Goal: Task Accomplishment & Management: Use online tool/utility

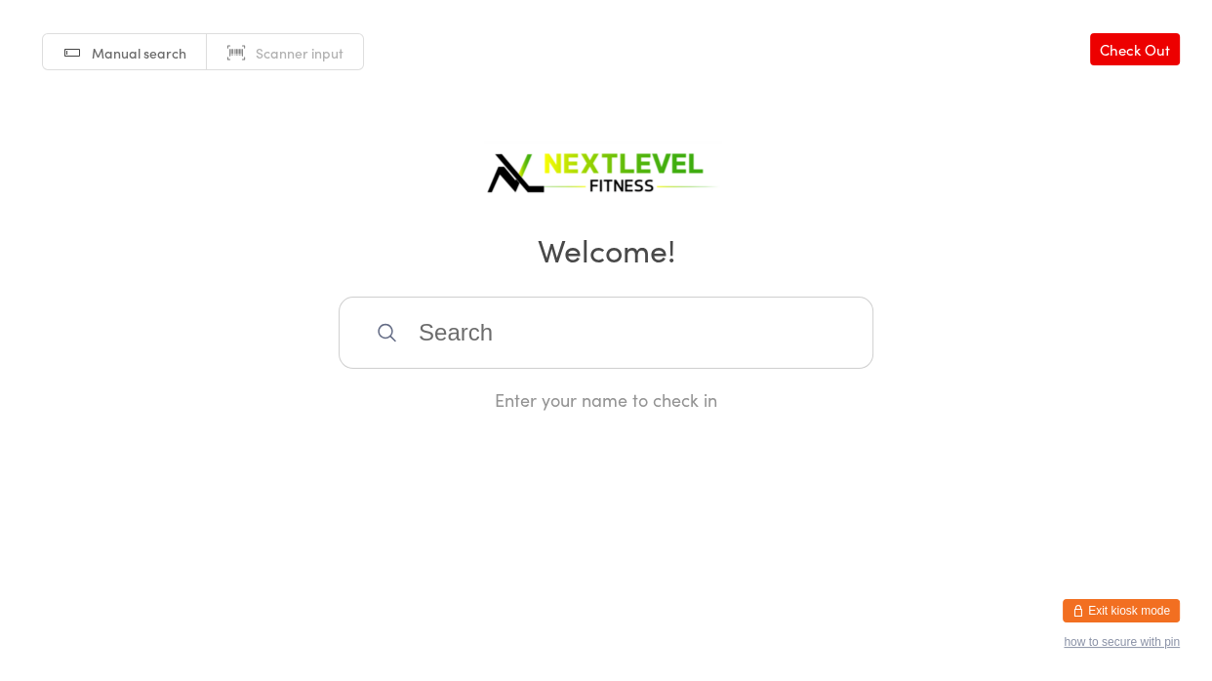
click at [416, 317] on input "search" at bounding box center [606, 333] width 535 height 72
type input "[PERSON_NAME]"
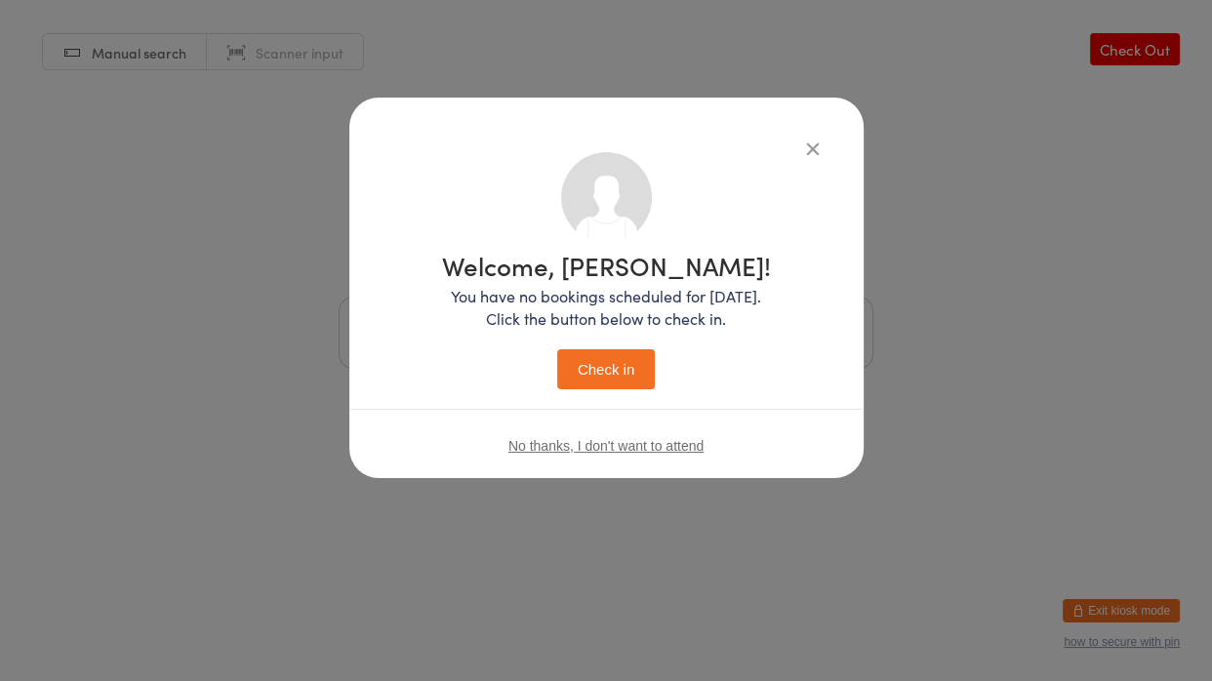
click at [557, 349] on button "Check in" at bounding box center [606, 369] width 98 height 40
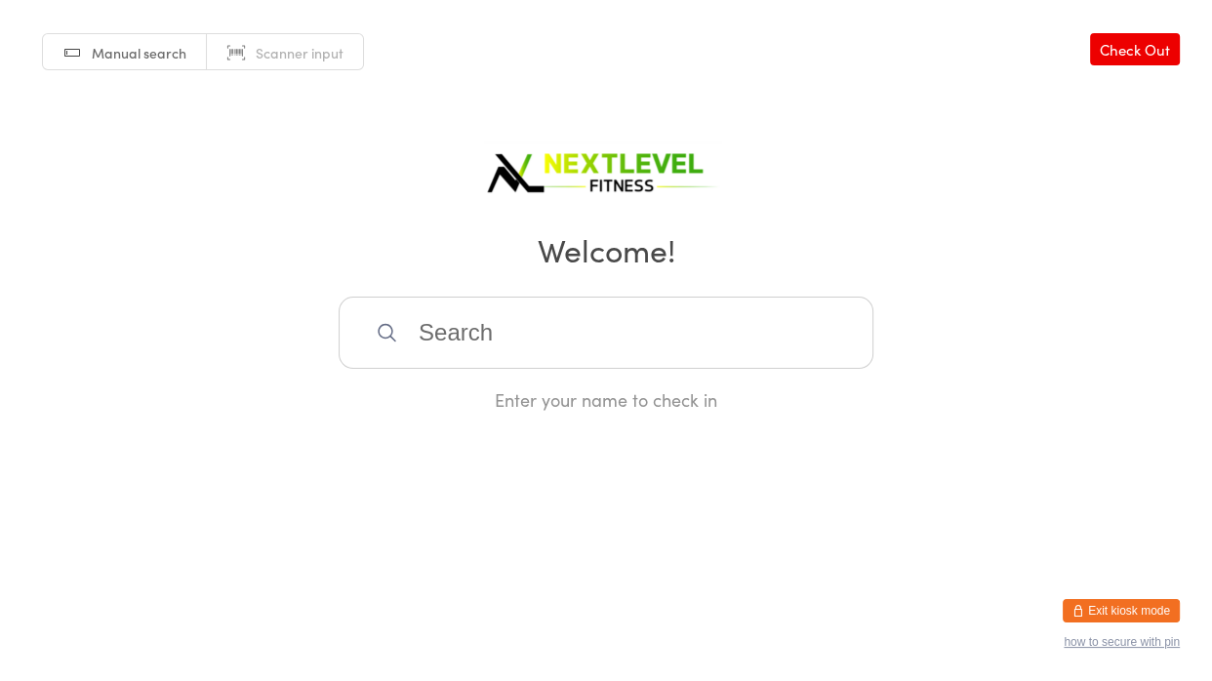
click at [505, 336] on input "search" at bounding box center [606, 333] width 535 height 72
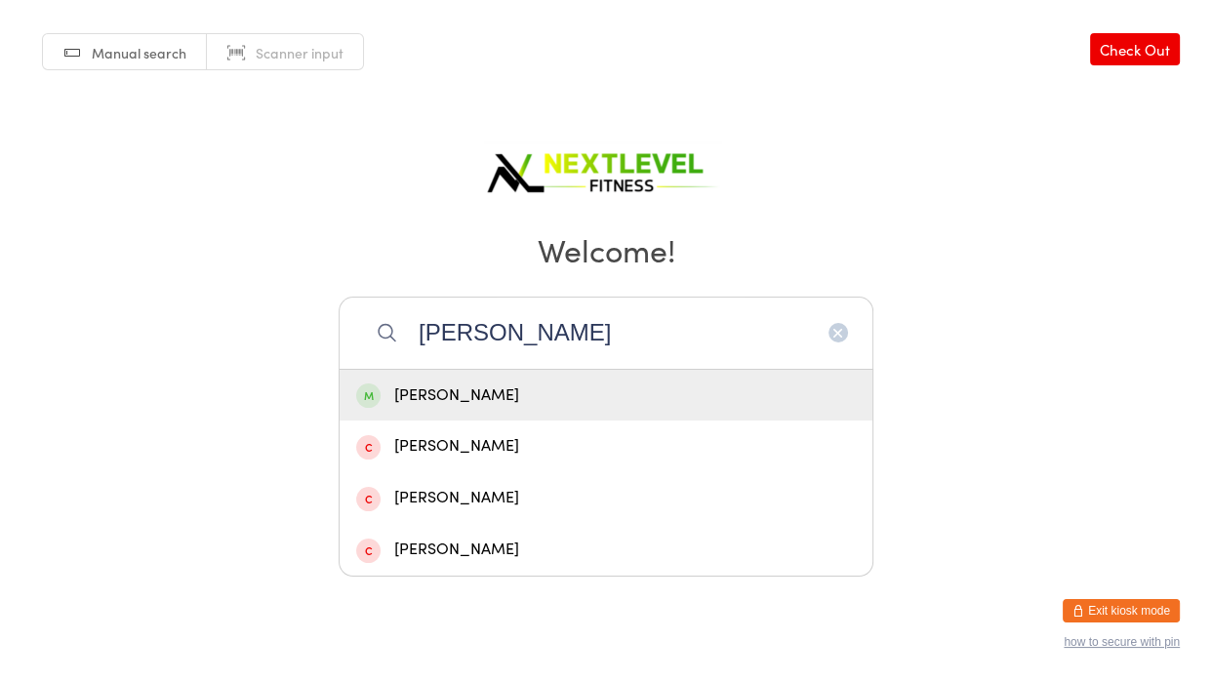
type input "[PERSON_NAME]"
click at [615, 406] on div "[PERSON_NAME]" at bounding box center [606, 396] width 500 height 26
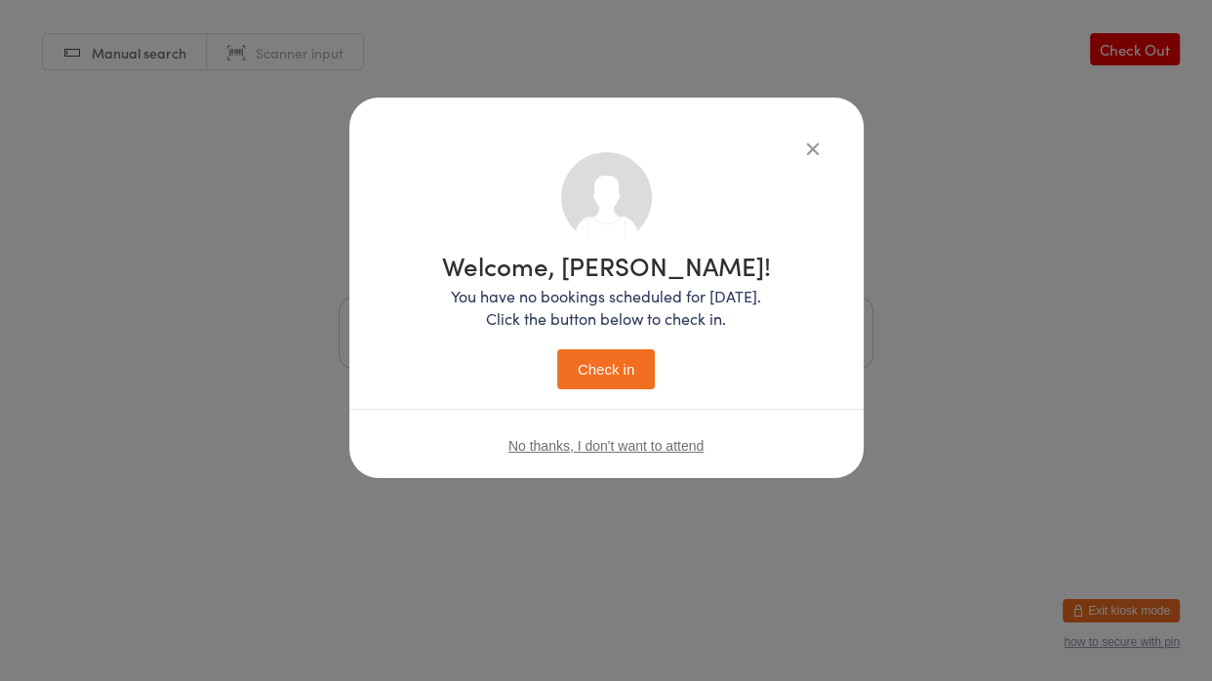
click at [622, 384] on button "Check in" at bounding box center [606, 369] width 98 height 40
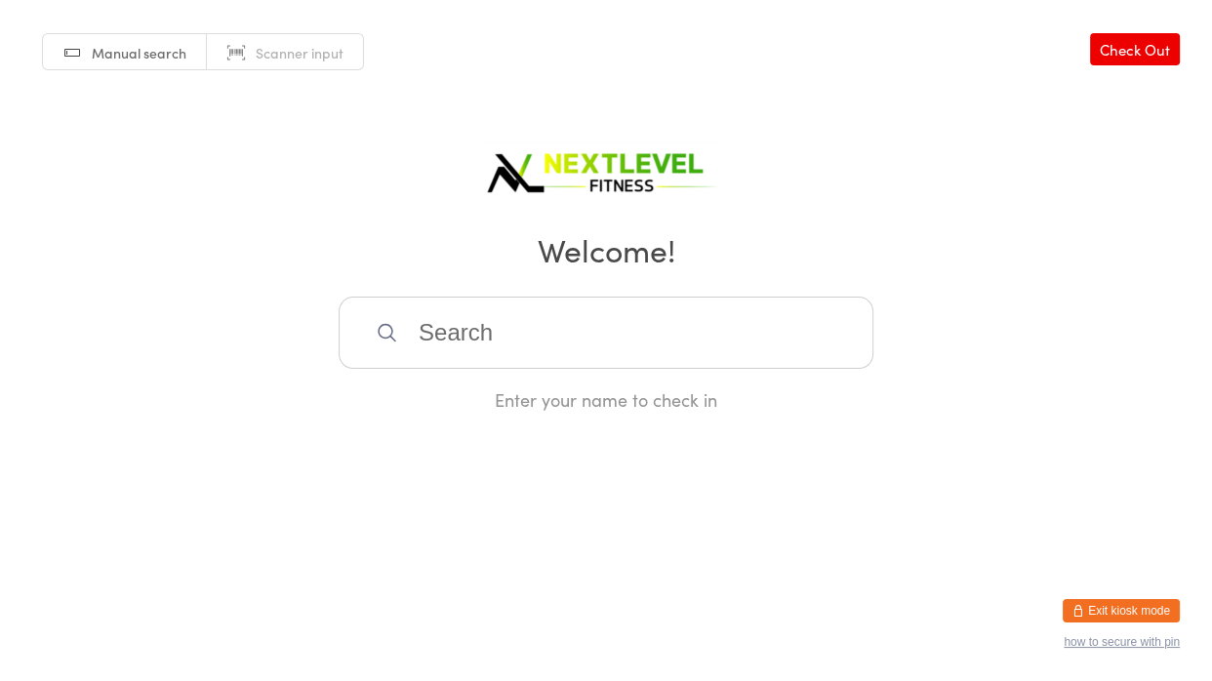
click at [744, 361] on input "search" at bounding box center [606, 333] width 535 height 72
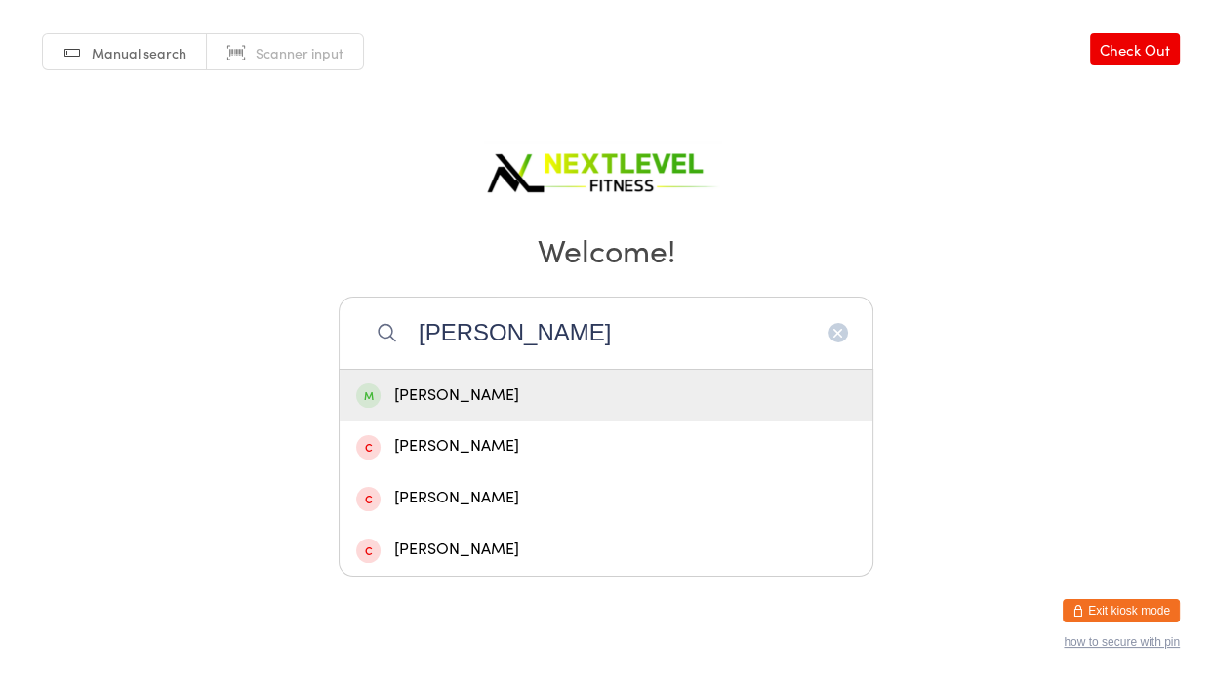
type input "[PERSON_NAME]"
click at [571, 384] on div "[PERSON_NAME]" at bounding box center [606, 396] width 500 height 26
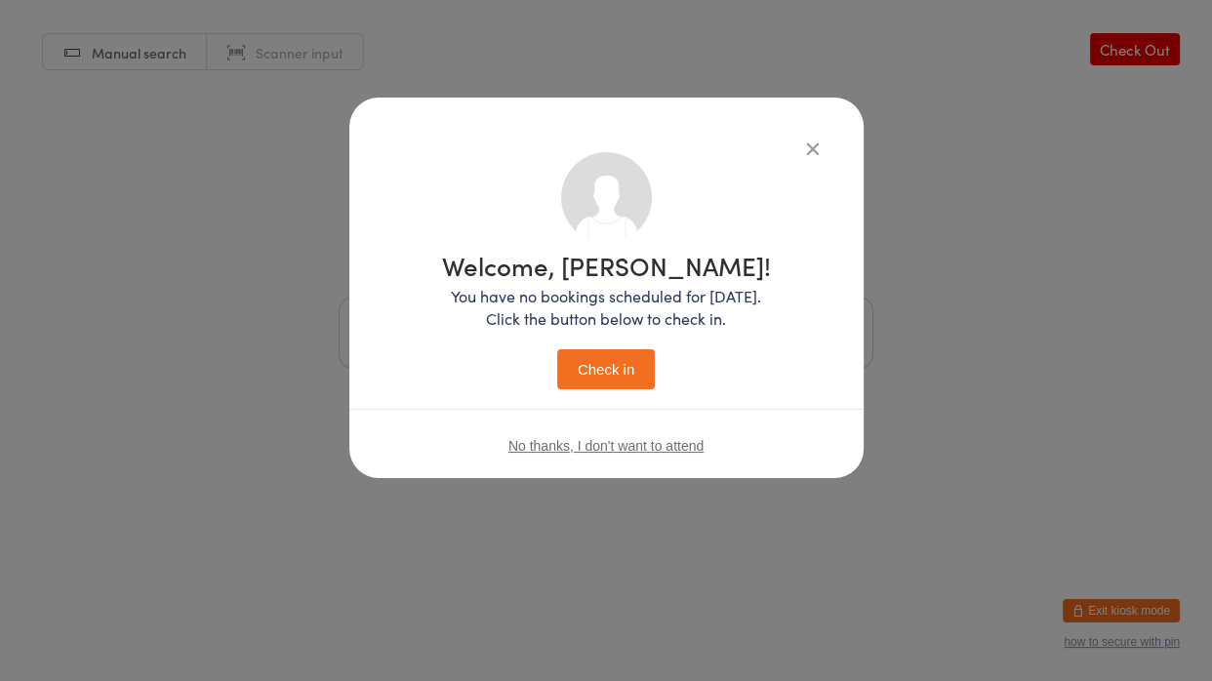
click at [586, 360] on button "Check in" at bounding box center [606, 369] width 98 height 40
